Goal: Task Accomplishment & Management: Book appointment/travel/reservation

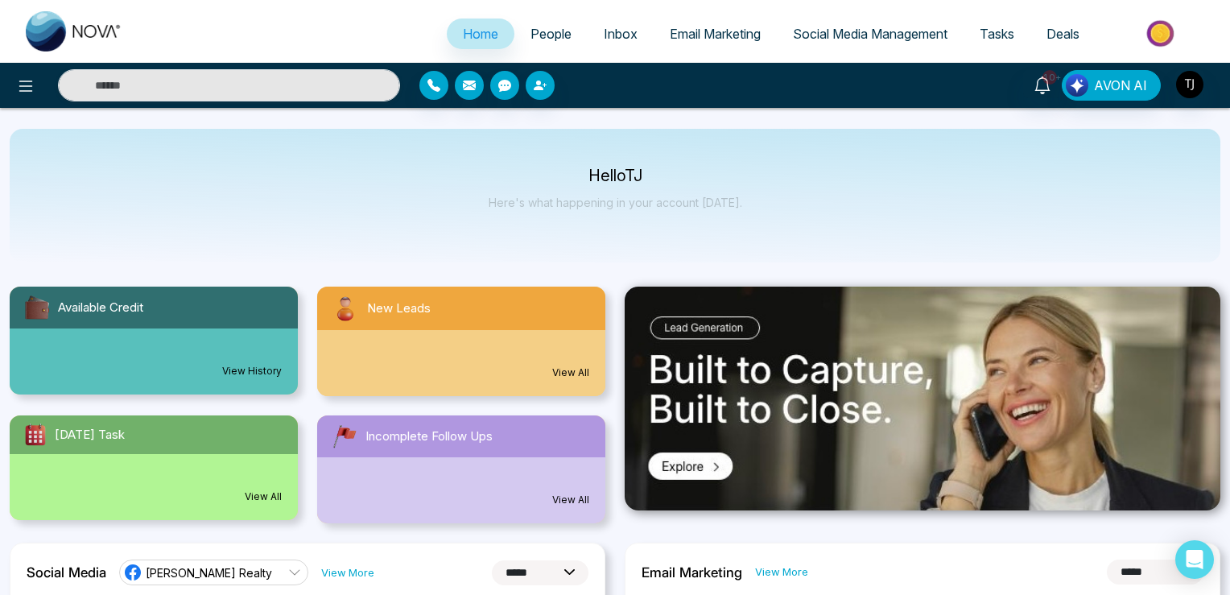
select select "*"
click at [27, 86] on icon at bounding box center [25, 85] width 19 height 19
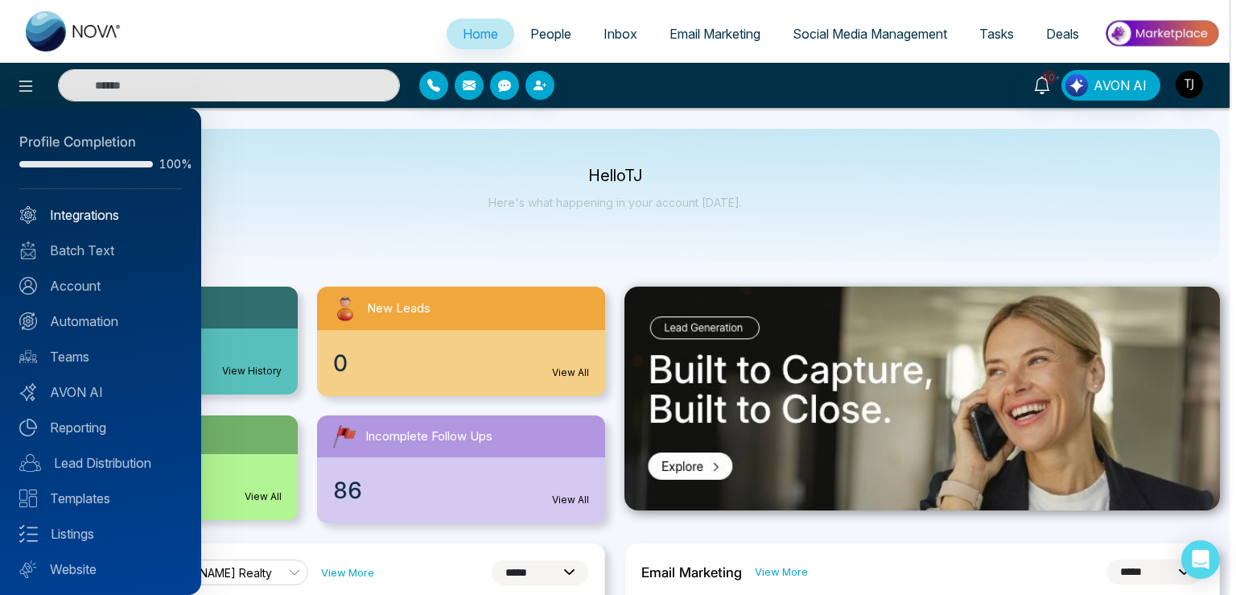
click at [87, 216] on link "Integrations" at bounding box center [100, 214] width 163 height 19
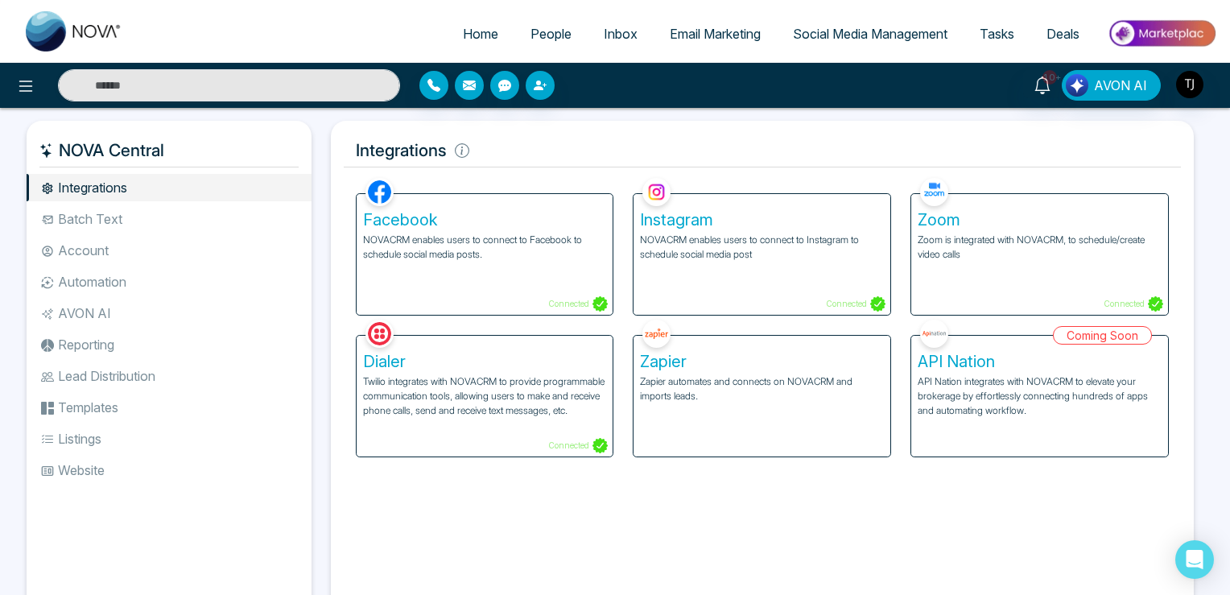
click at [1000, 28] on span "Tasks" at bounding box center [997, 34] width 35 height 16
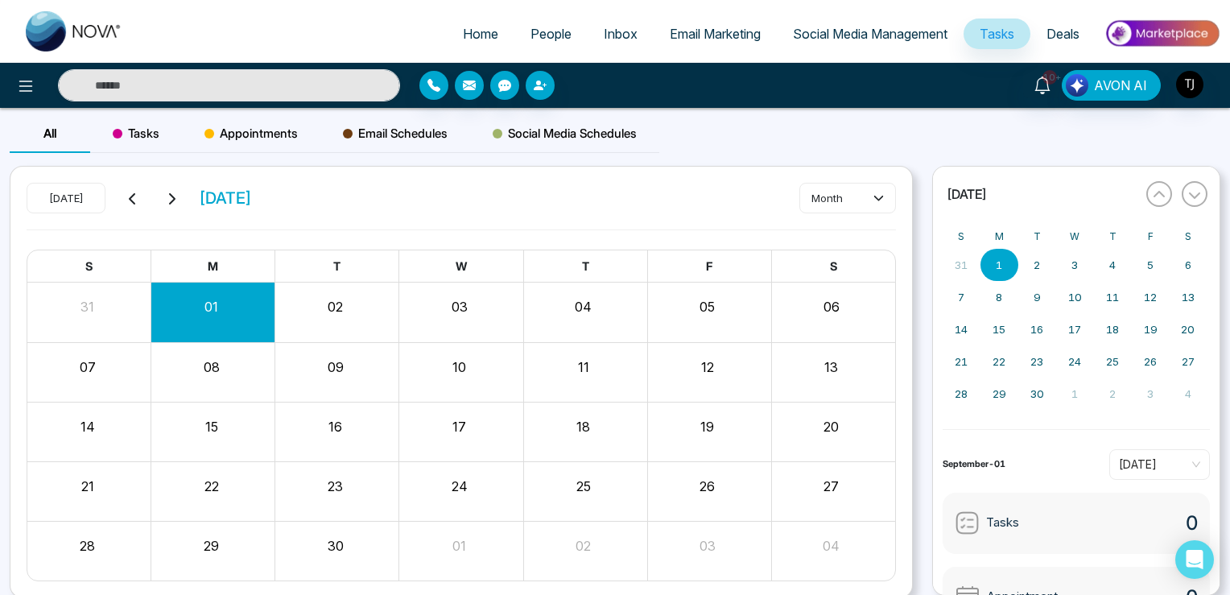
click at [265, 136] on span "Appointments" at bounding box center [250, 133] width 93 height 19
click at [836, 201] on button "Create" at bounding box center [847, 198] width 97 height 29
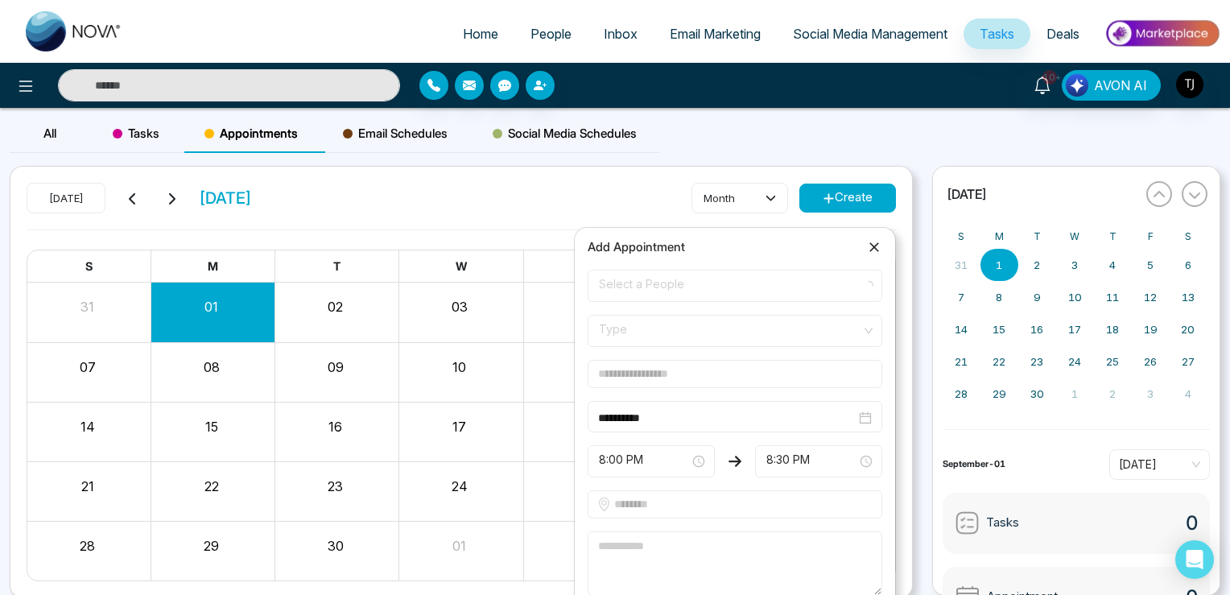
click at [641, 286] on span "Select a People" at bounding box center [735, 285] width 272 height 27
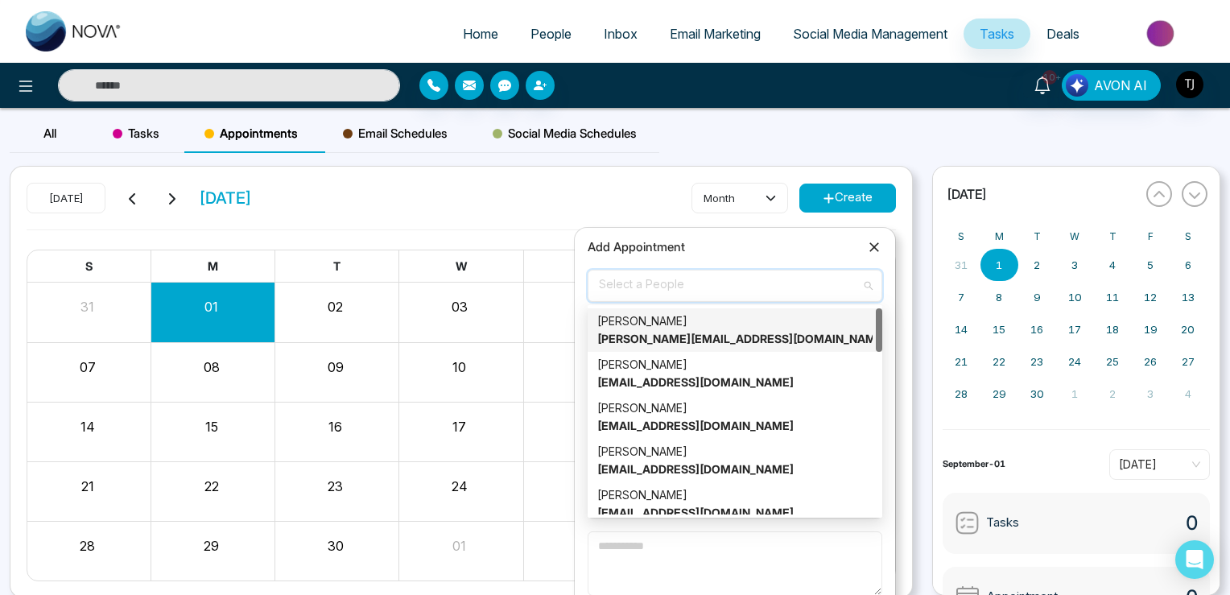
click at [636, 326] on div "[PERSON_NAME] [PERSON_NAME][EMAIL_ADDRESS][DOMAIN_NAME]" at bounding box center [734, 329] width 275 height 35
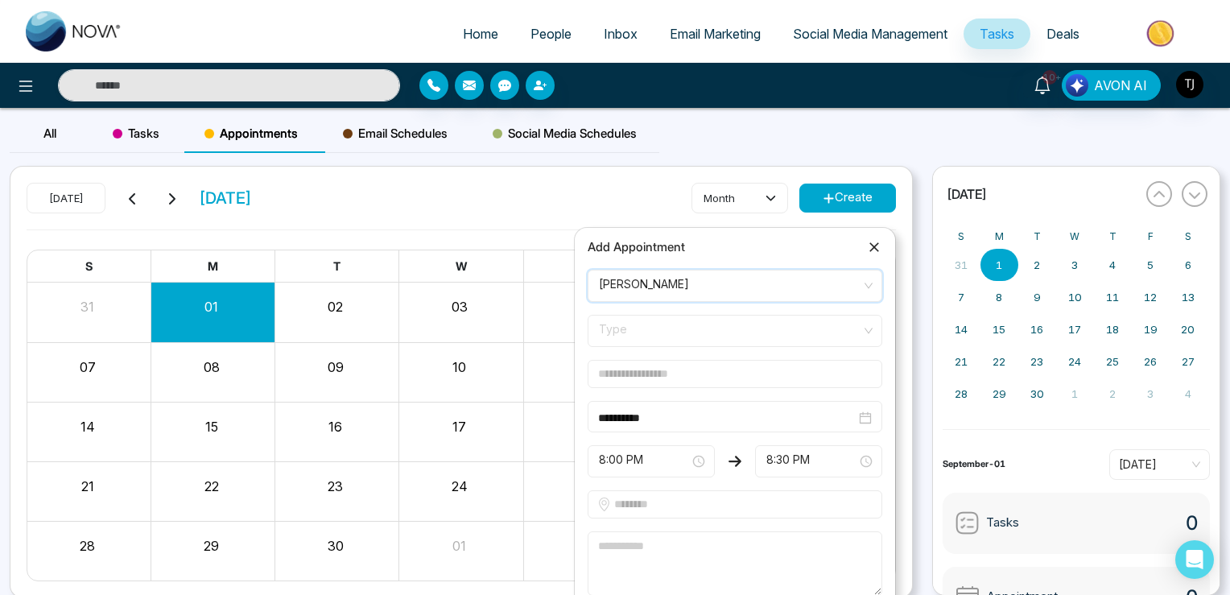
click at [633, 327] on span "Type" at bounding box center [735, 330] width 272 height 27
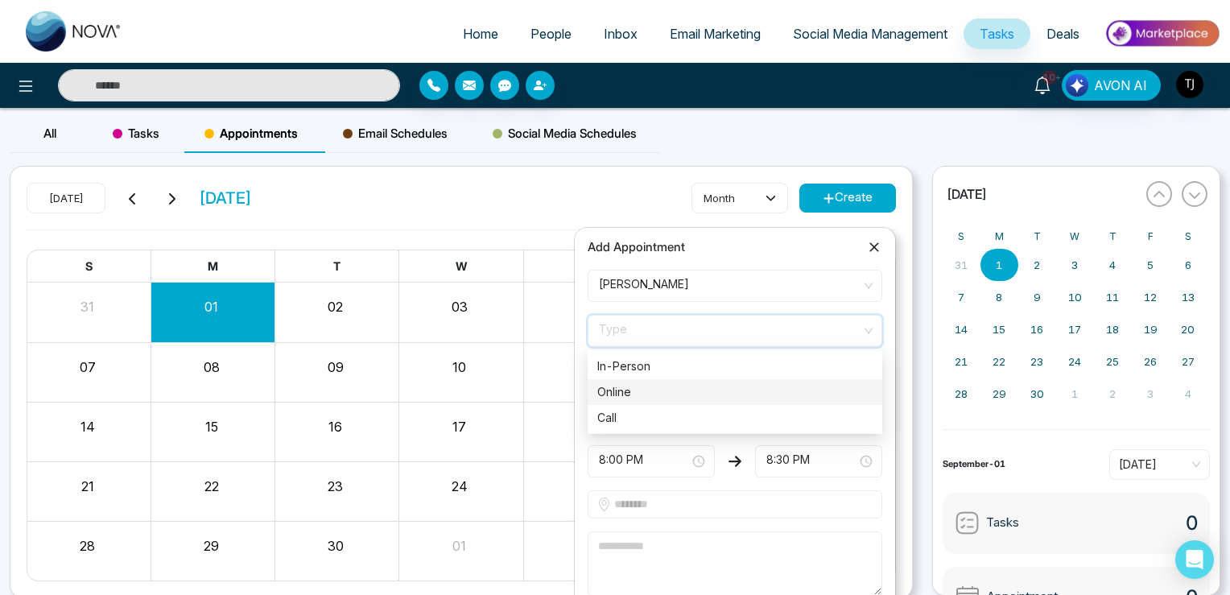
click at [625, 392] on div "Online" at bounding box center [734, 392] width 275 height 18
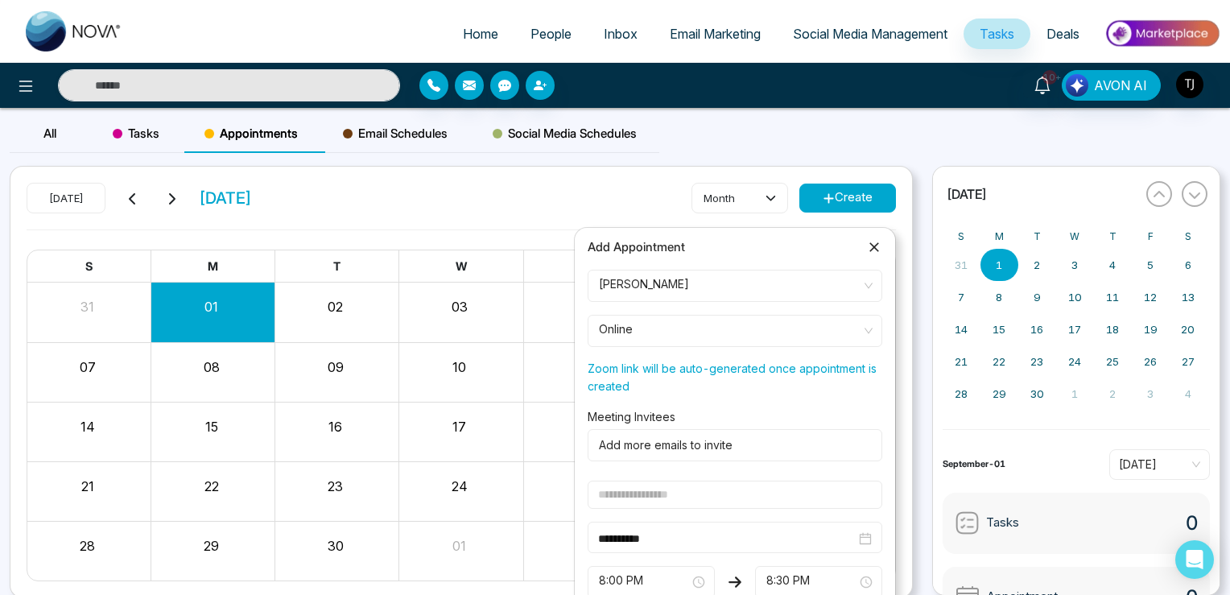
click at [629, 508] on input "text" at bounding box center [735, 495] width 295 height 28
click at [630, 501] on input "text" at bounding box center [735, 495] width 295 height 28
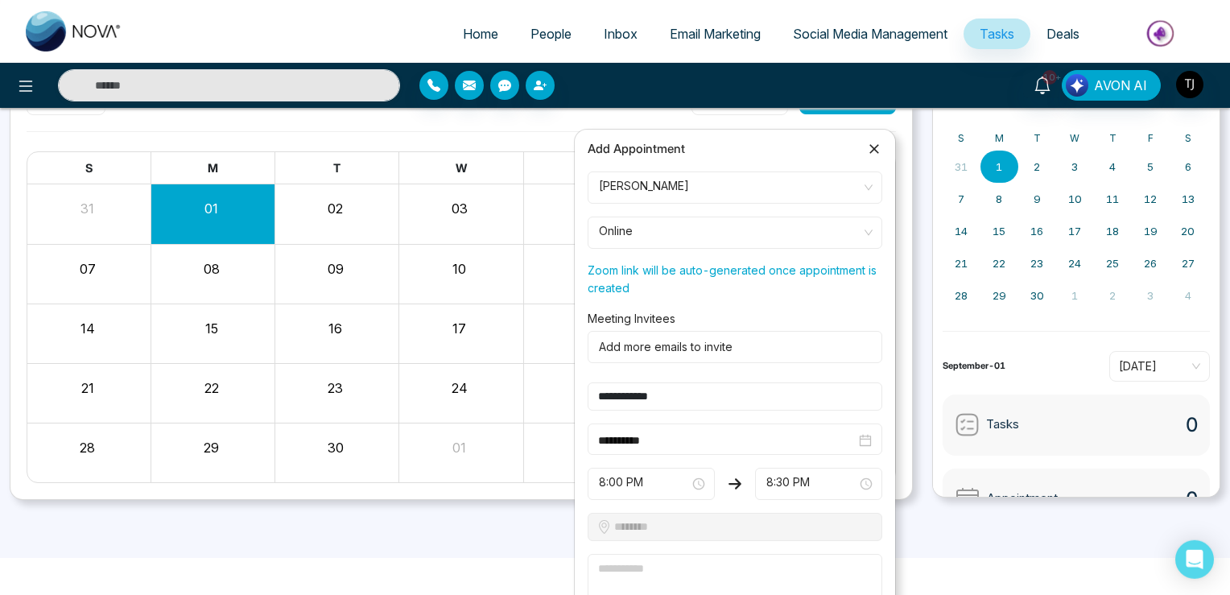
scroll to position [170, 0]
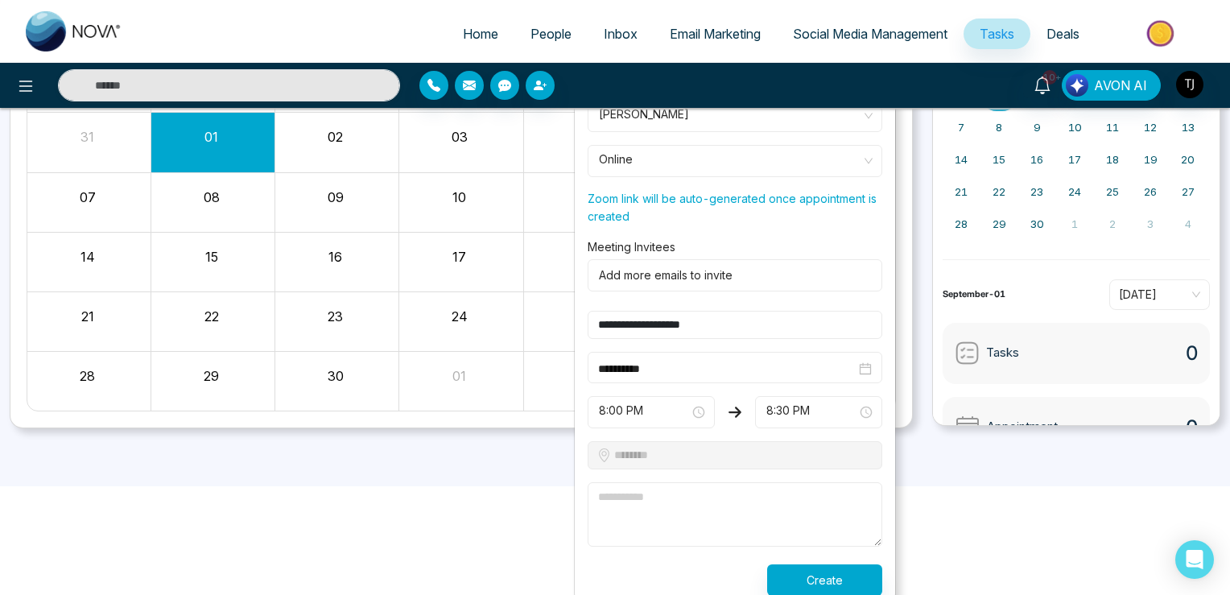
type input "**********"
click at [650, 487] on textarea at bounding box center [735, 514] width 295 height 64
click at [648, 406] on span "8:00 PM" at bounding box center [651, 411] width 105 height 27
type textarea "*********"
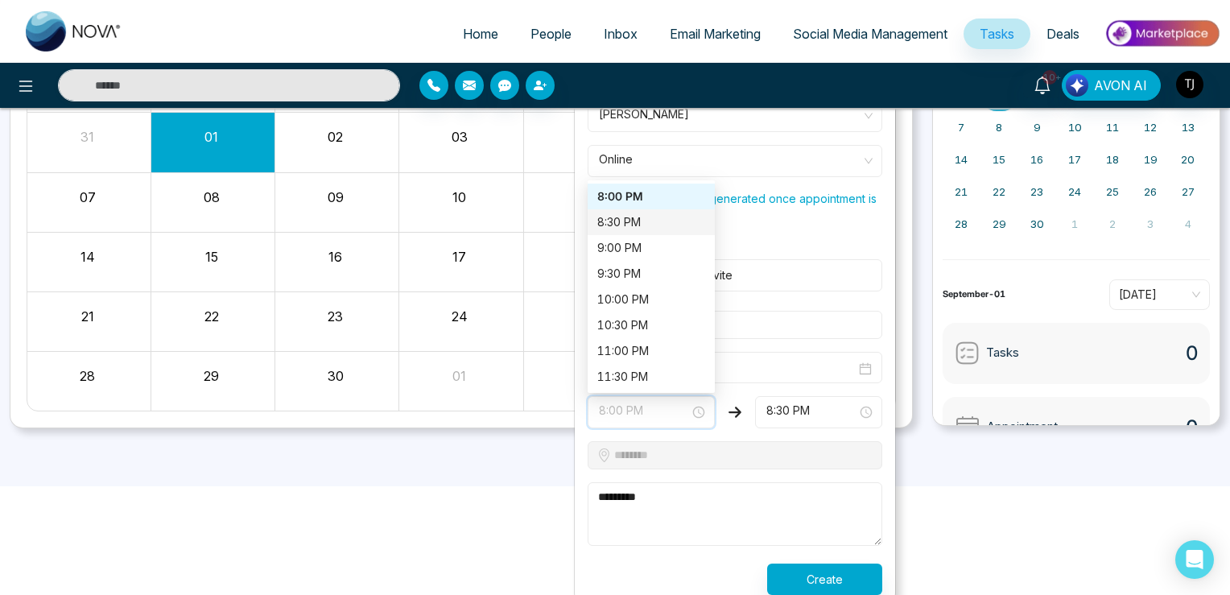
click at [607, 214] on div "8:30 PM" at bounding box center [651, 222] width 108 height 18
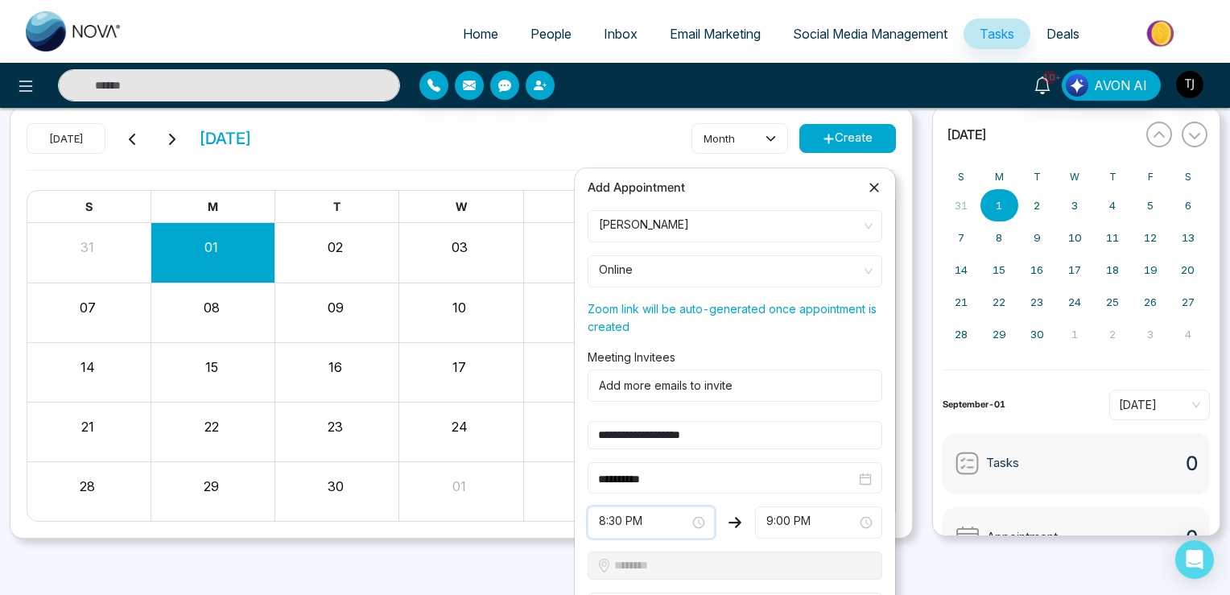
scroll to position [145, 0]
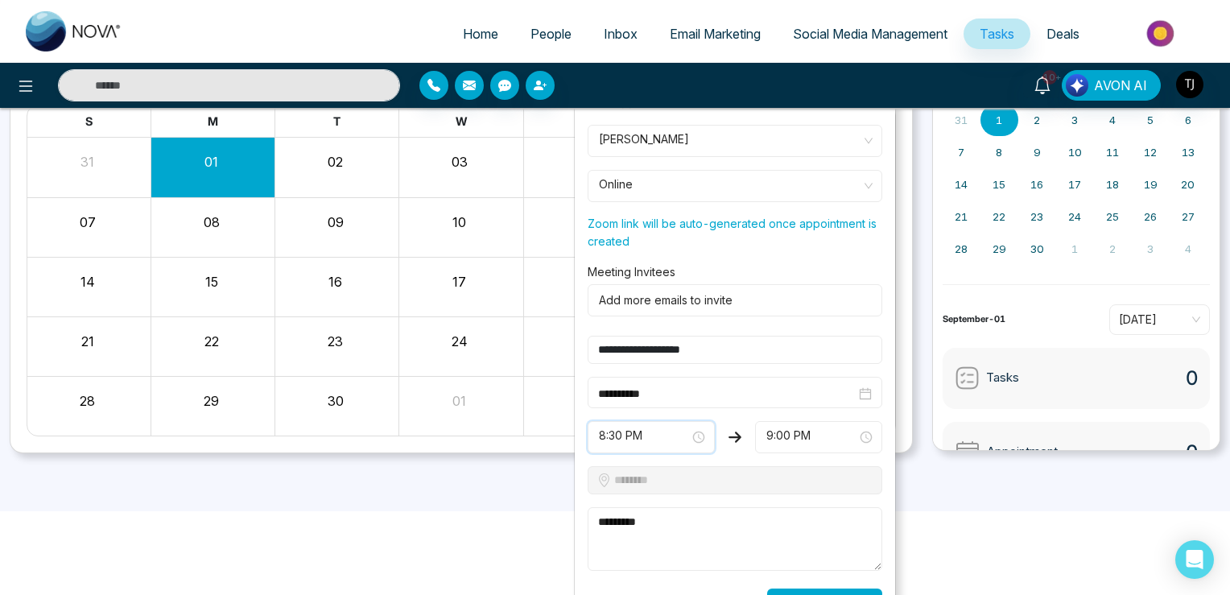
click at [822, 588] on button "Create" at bounding box center [824, 603] width 115 height 31
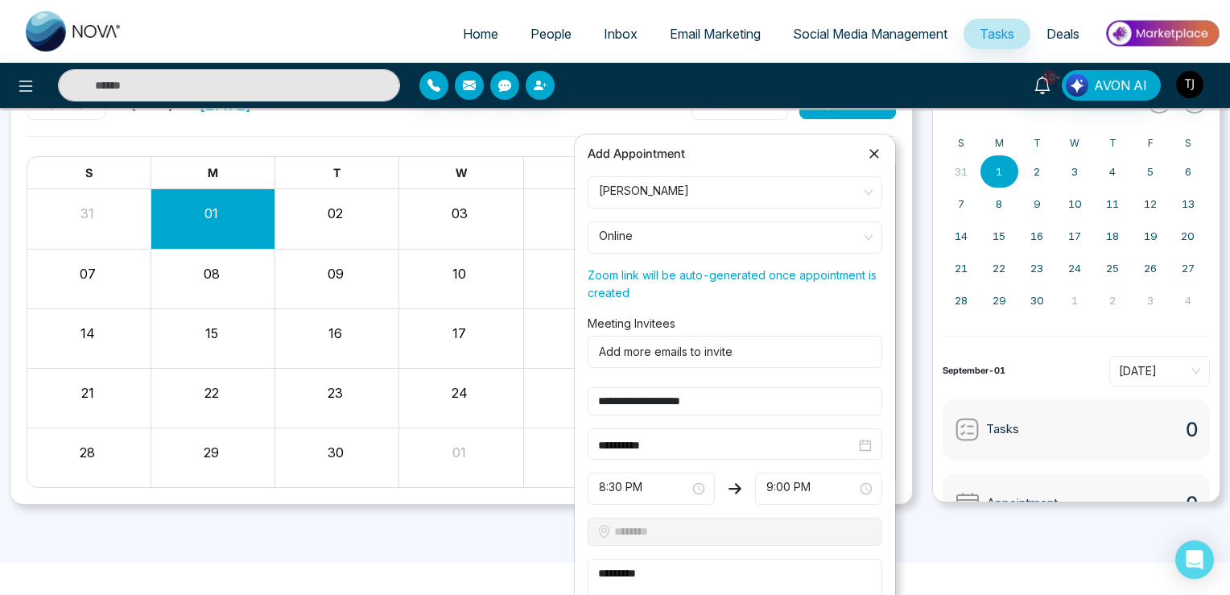
scroll to position [60, 0]
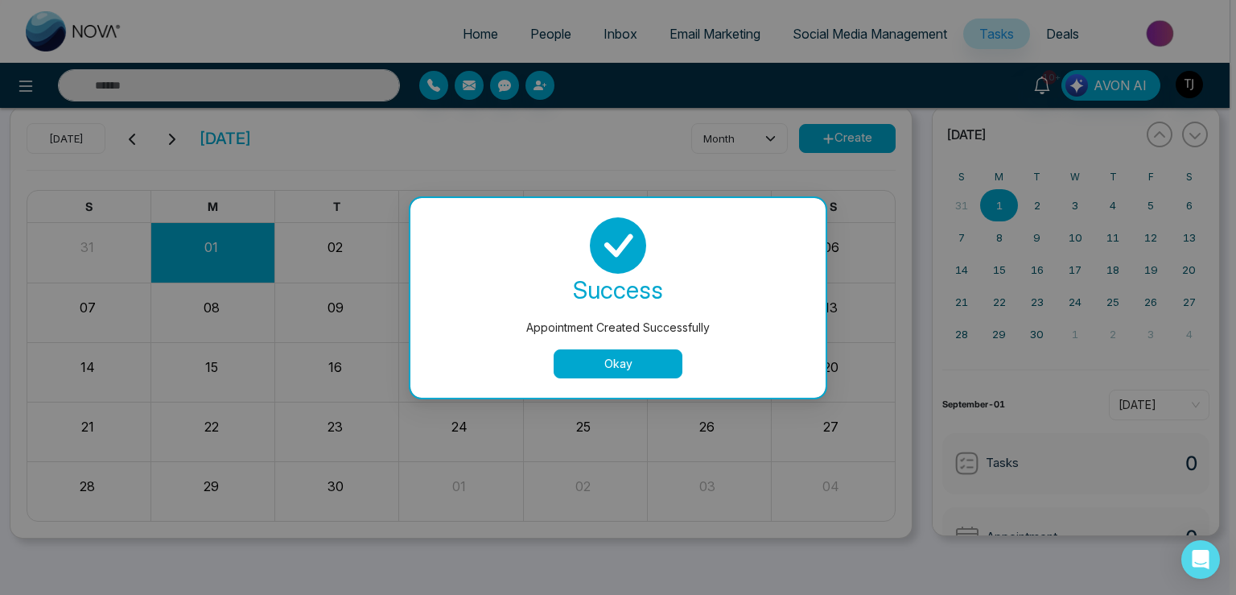
click at [584, 362] on button "Okay" at bounding box center [618, 363] width 129 height 29
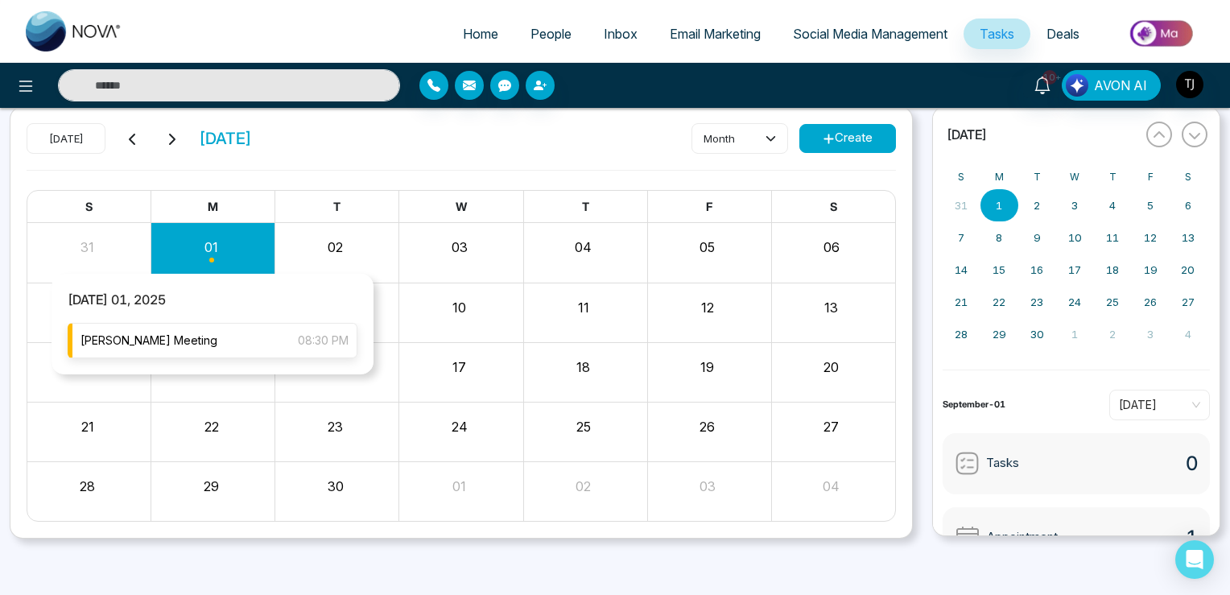
click at [200, 336] on div "[PERSON_NAME] Meeting 08:30 PM" at bounding box center [213, 340] width 290 height 35
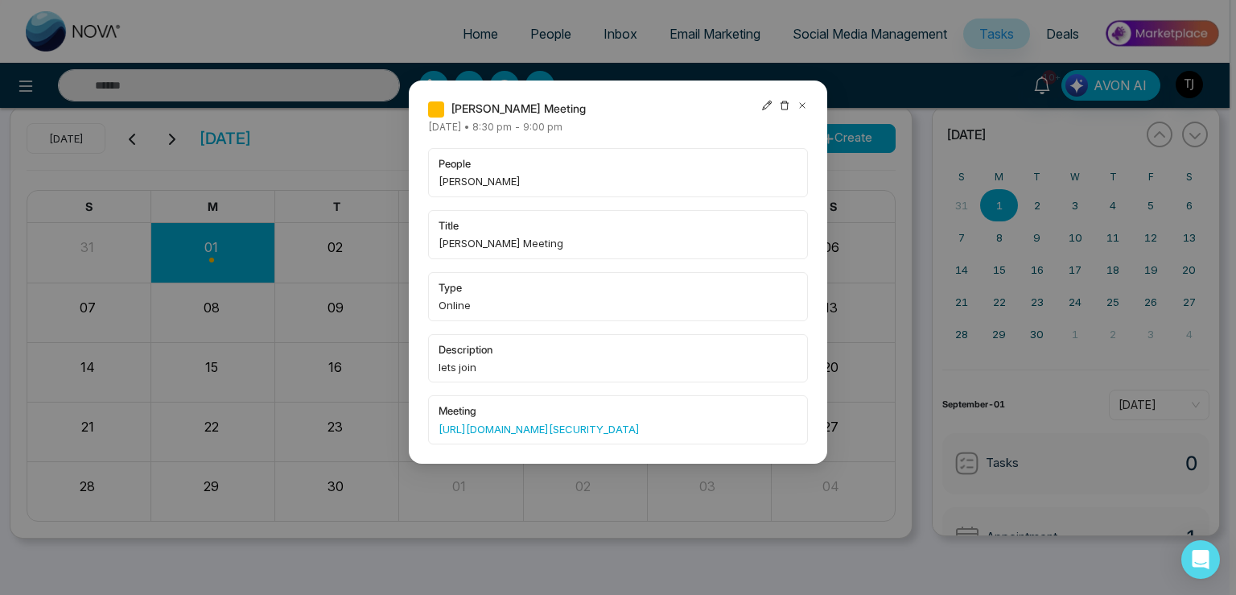
click at [765, 109] on icon at bounding box center [767, 106] width 10 height 10
type input "**********"
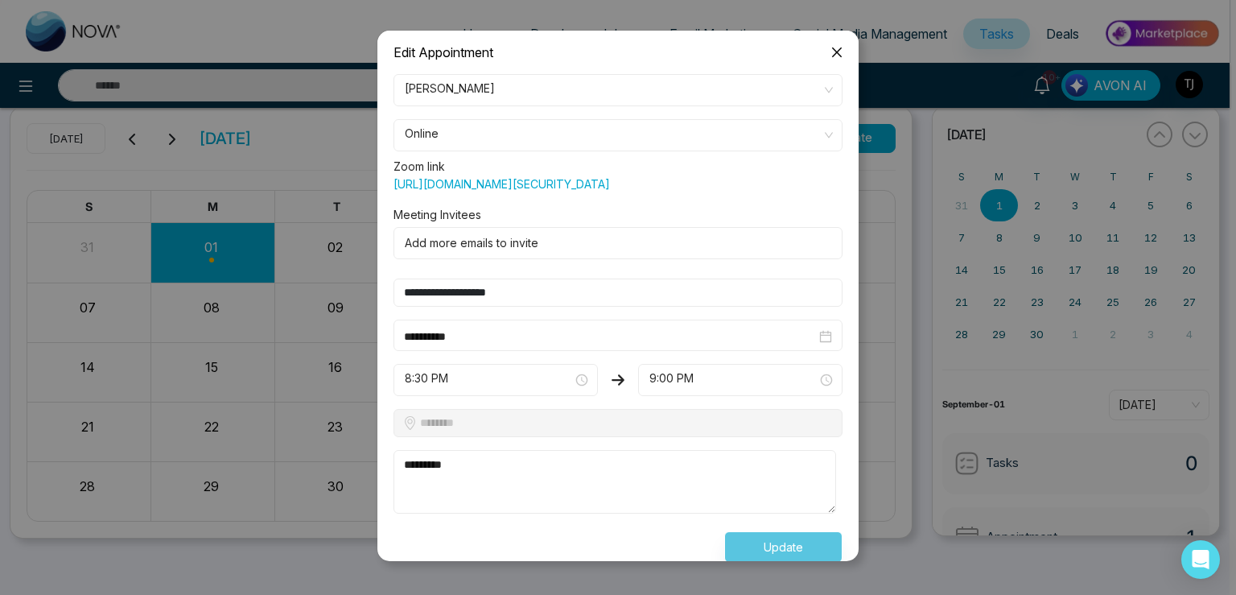
click at [463, 130] on span "Online" at bounding box center [618, 135] width 427 height 27
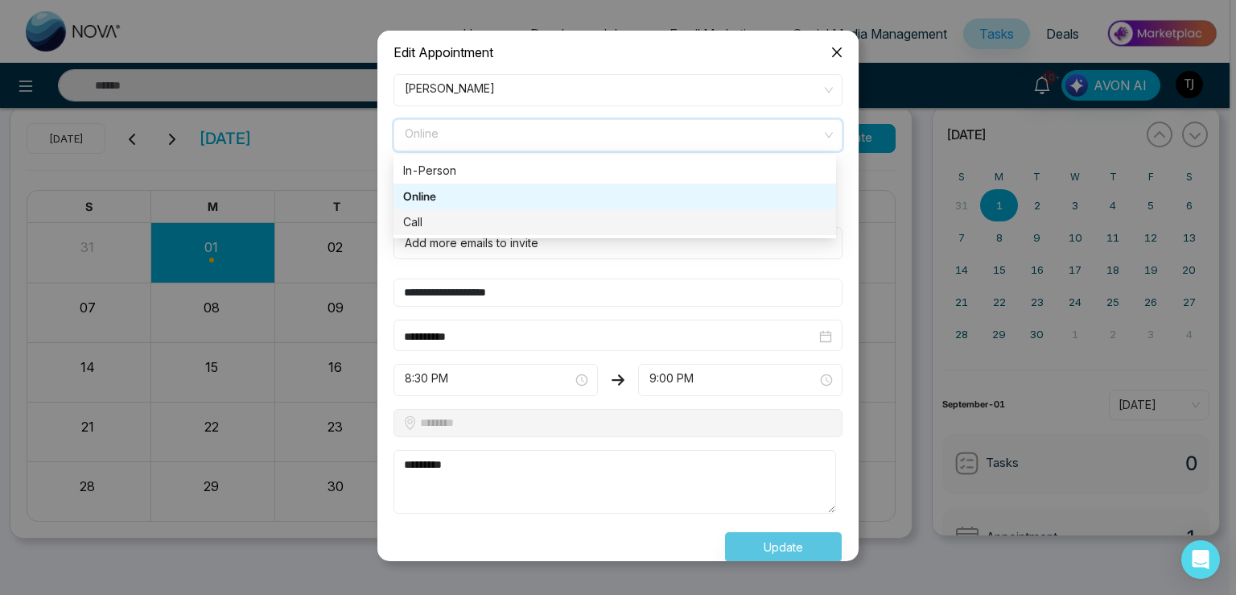
click at [429, 225] on div "Call" at bounding box center [614, 222] width 423 height 18
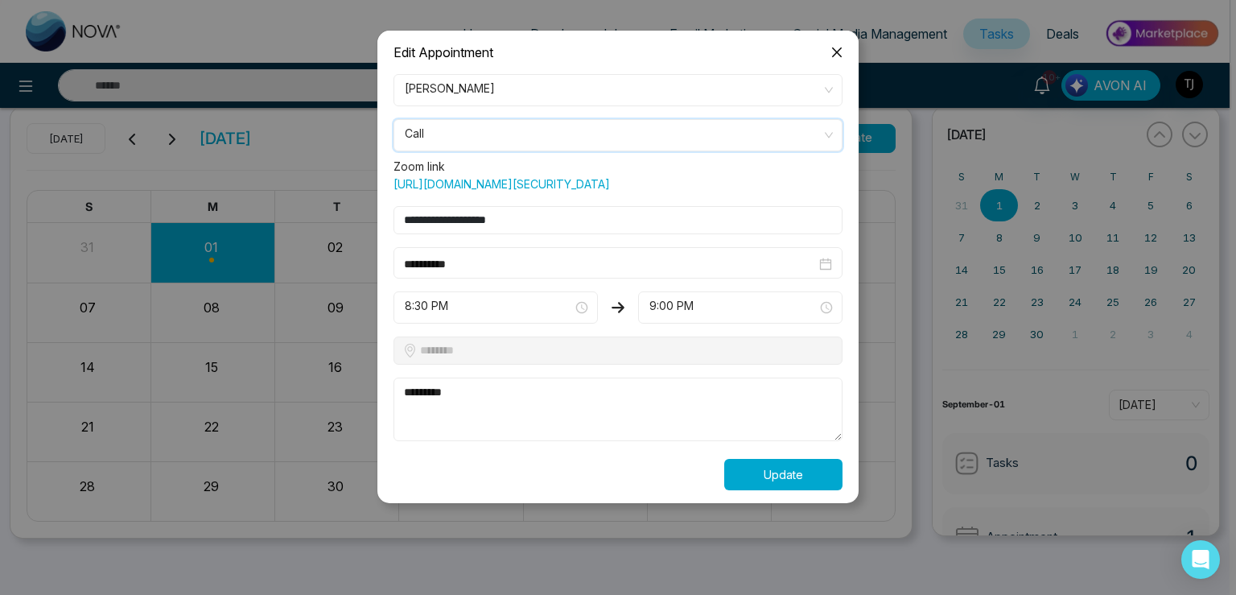
click at [799, 490] on button "Update" at bounding box center [783, 474] width 118 height 31
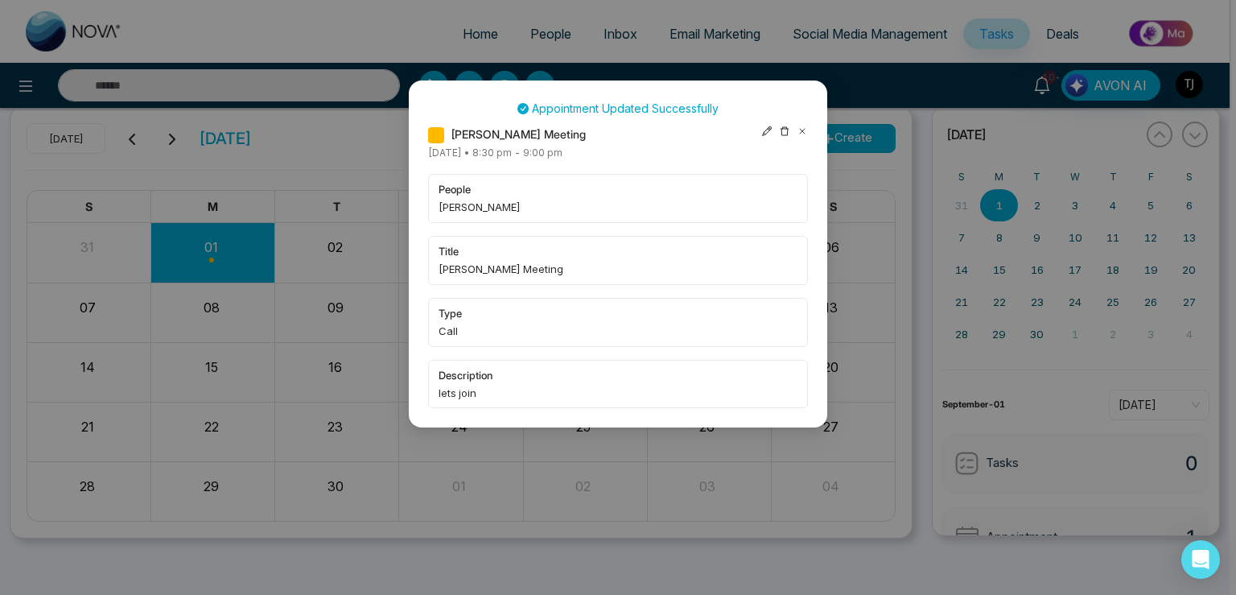
click at [766, 130] on icon at bounding box center [766, 131] width 11 height 11
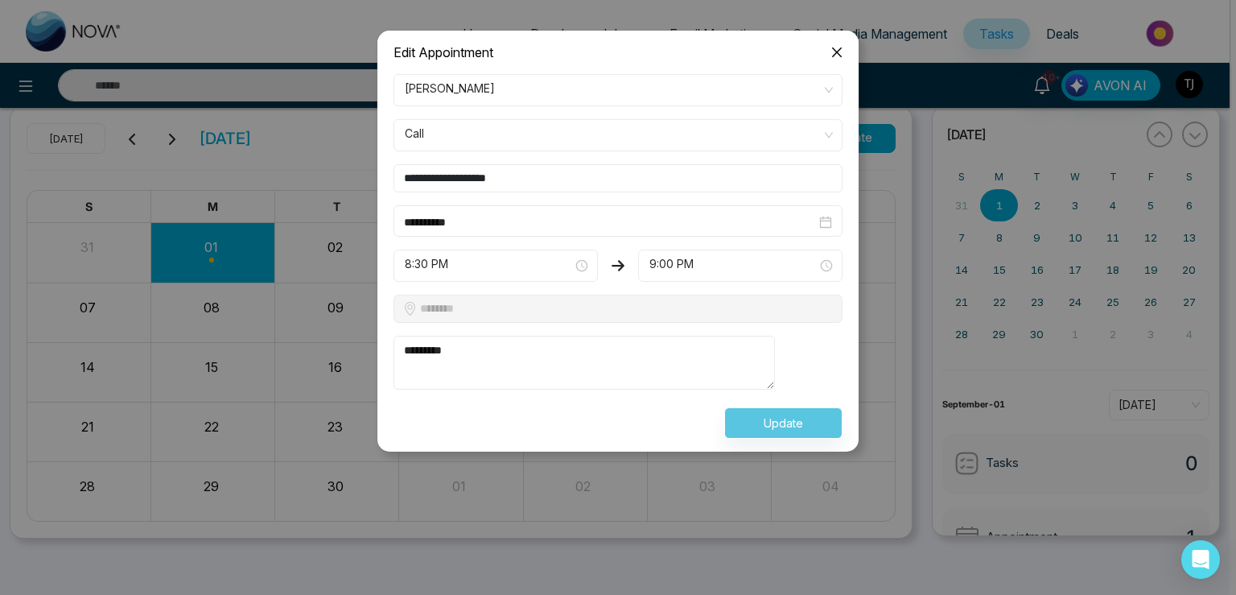
click at [480, 124] on span "Call" at bounding box center [618, 135] width 427 height 27
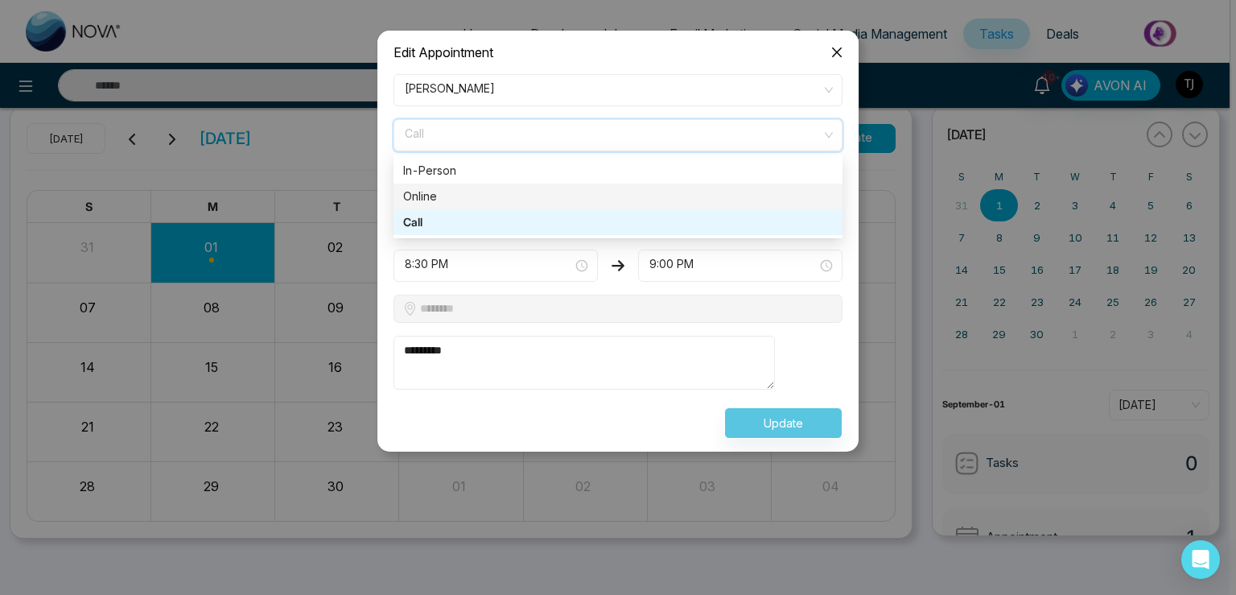
click at [450, 188] on div "Online" at bounding box center [618, 197] width 430 height 18
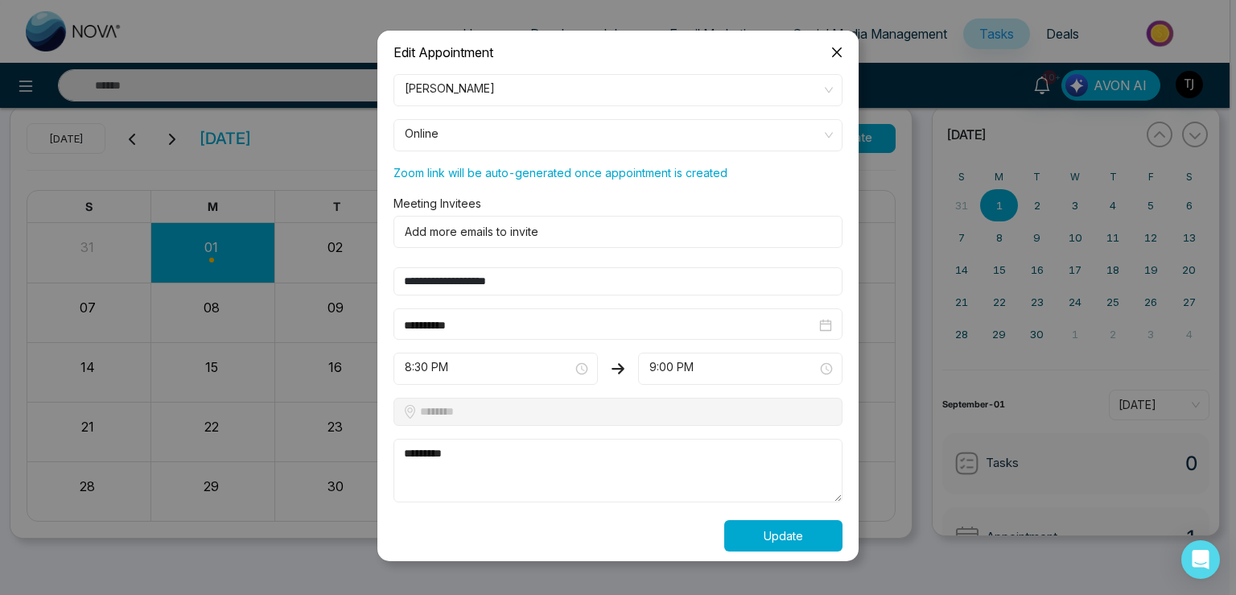
click at [783, 532] on button "Update" at bounding box center [783, 535] width 118 height 31
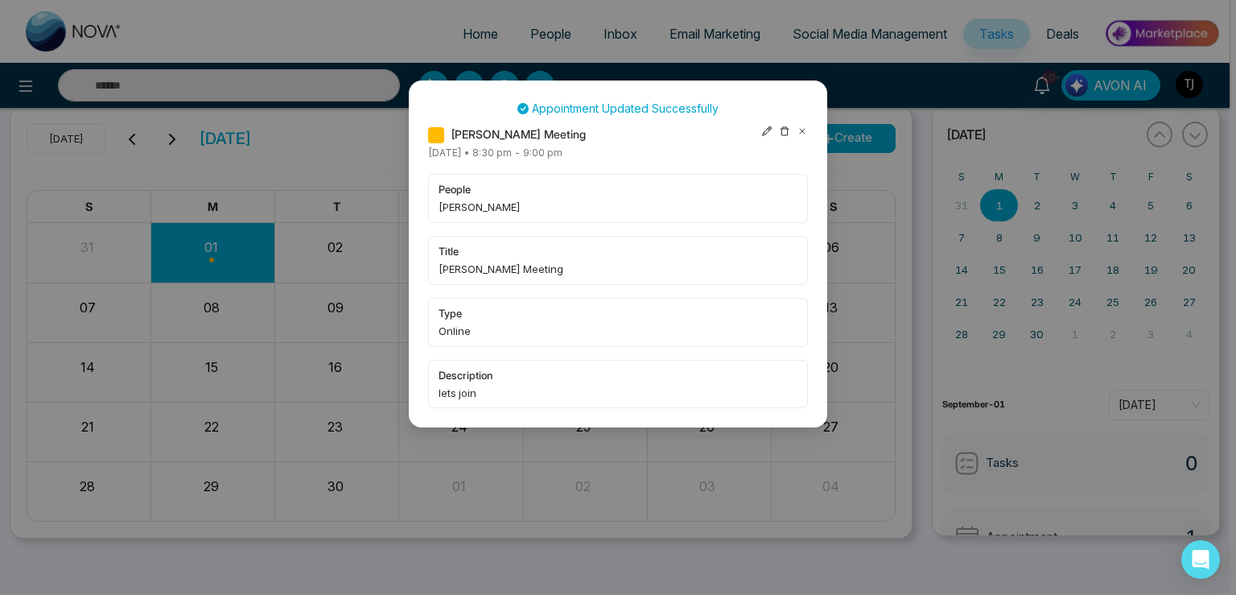
click at [799, 134] on icon at bounding box center [802, 131] width 11 height 11
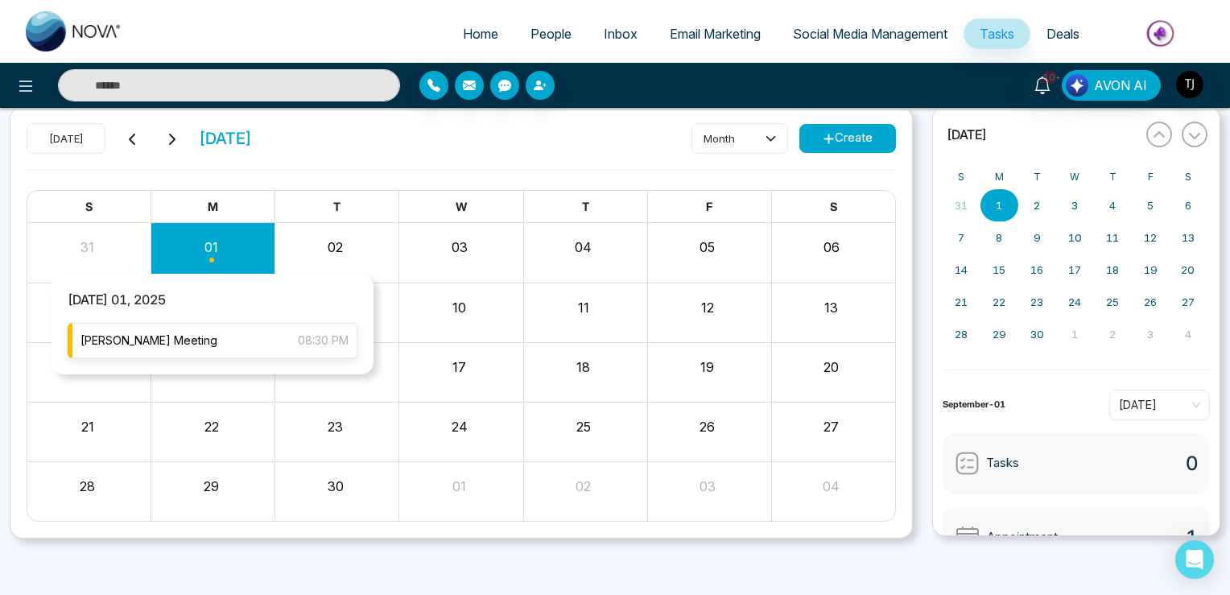
click at [211, 354] on div "[PERSON_NAME] Meeting 08:30 PM" at bounding box center [213, 340] width 290 height 35
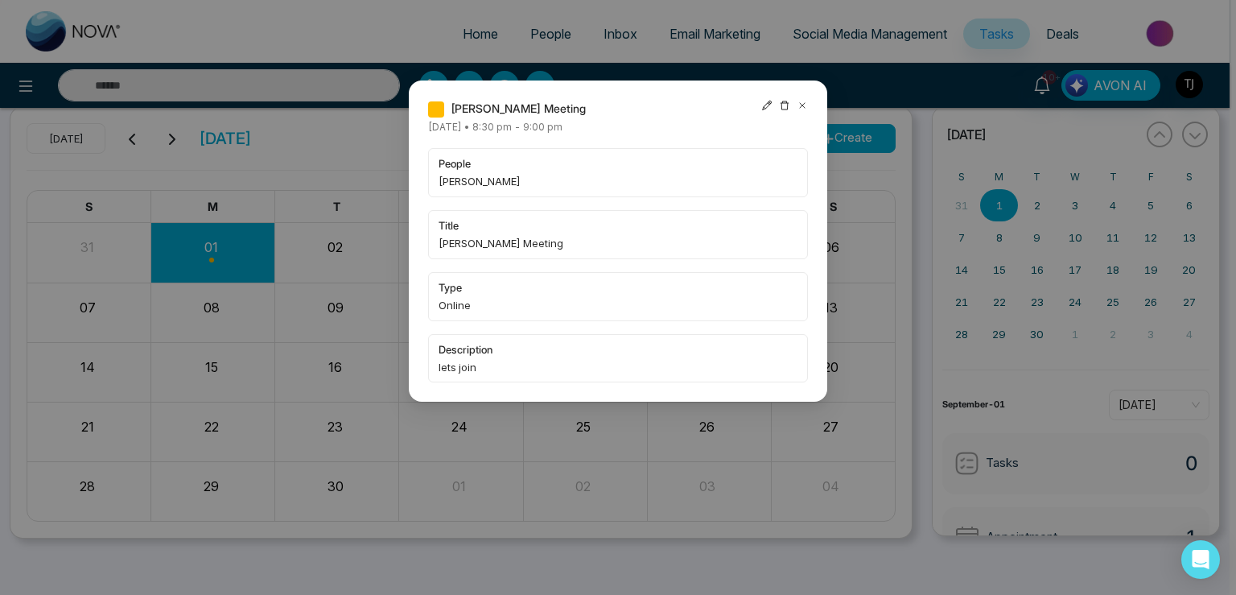
click at [804, 108] on icon at bounding box center [802, 105] width 11 height 11
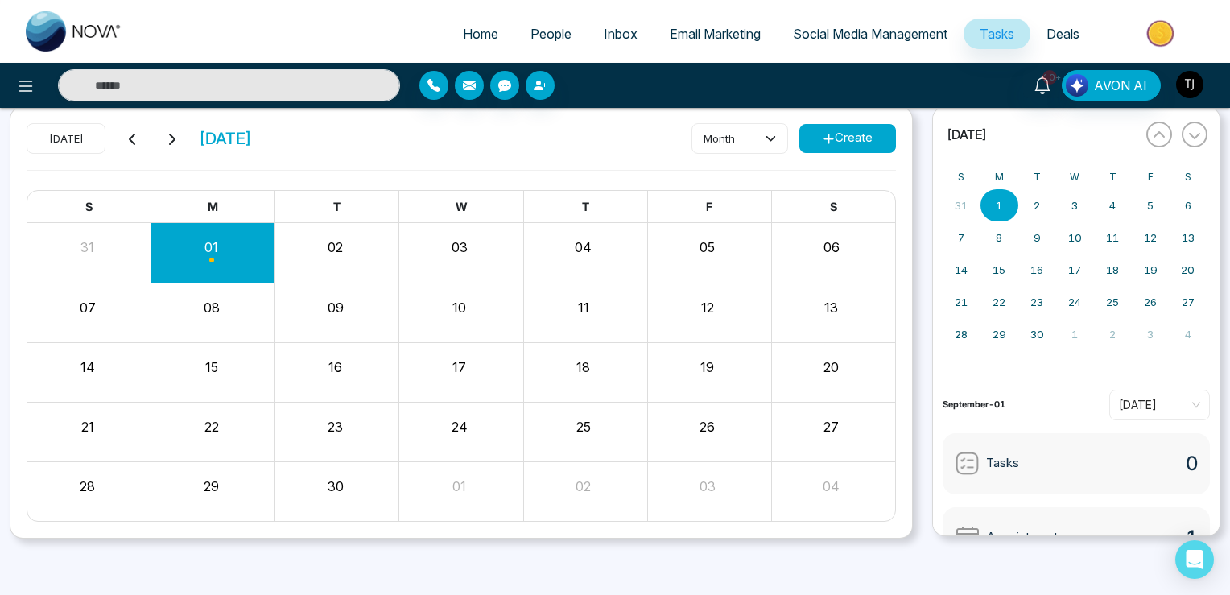
click at [1190, 84] on img "button" at bounding box center [1189, 84] width 27 height 27
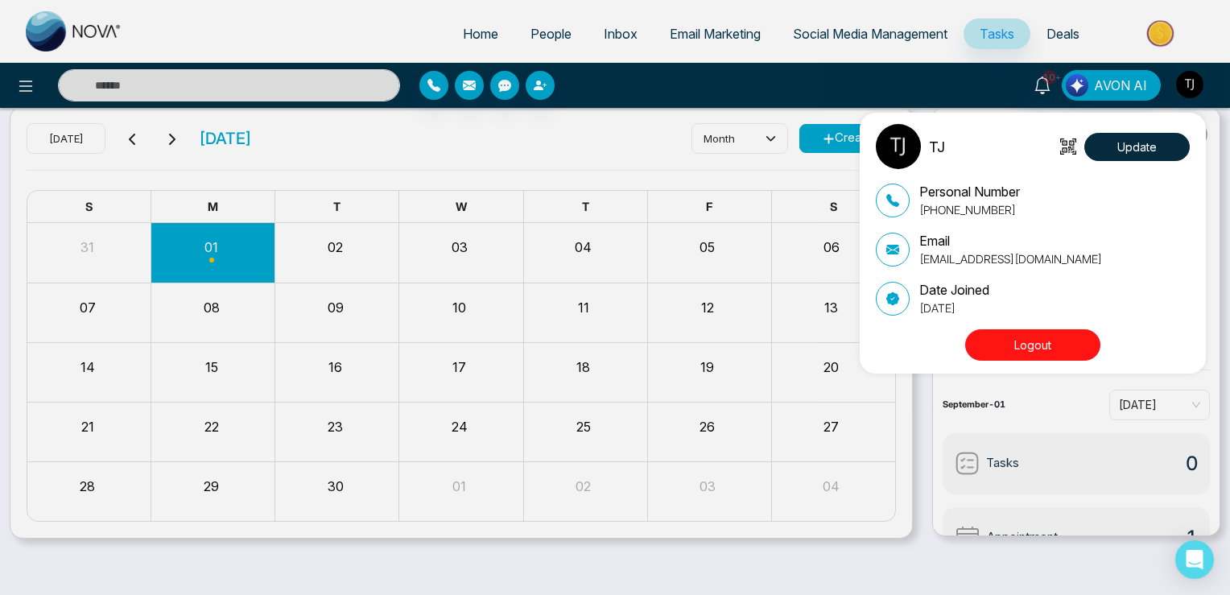
click at [1028, 349] on button "Logout" at bounding box center [1032, 344] width 135 height 31
